Goal: Information Seeking & Learning: Learn about a topic

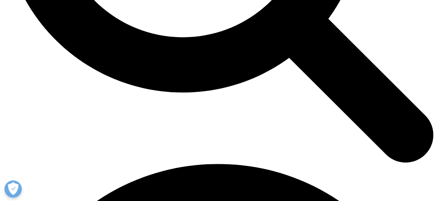
scroll to position [723, 0]
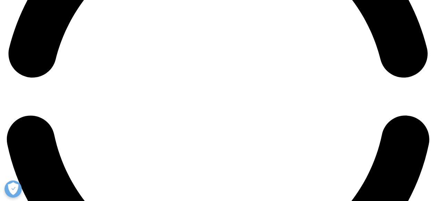
scroll to position [992, 0]
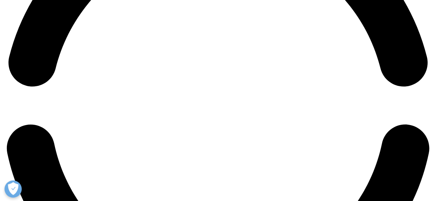
scroll to position [979, 0]
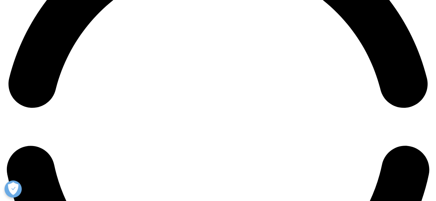
scroll to position [957, 0]
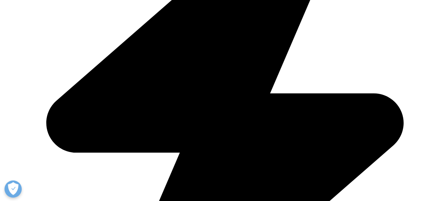
scroll to position [1557, 0]
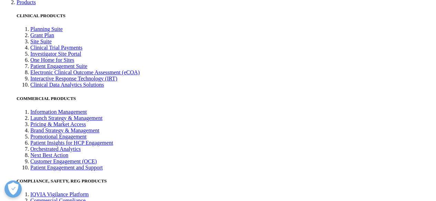
scroll to position [1532, 0]
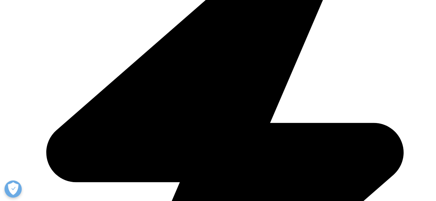
scroll to position [275, 0]
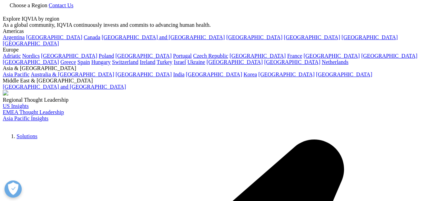
scroll to position [35, 0]
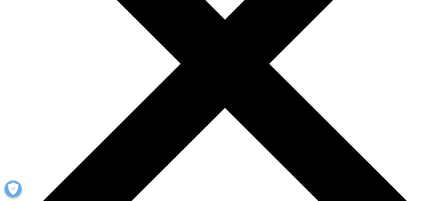
scroll to position [2099, 0]
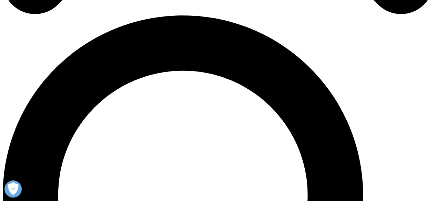
scroll to position [426, 0]
